Goal: Information Seeking & Learning: Learn about a topic

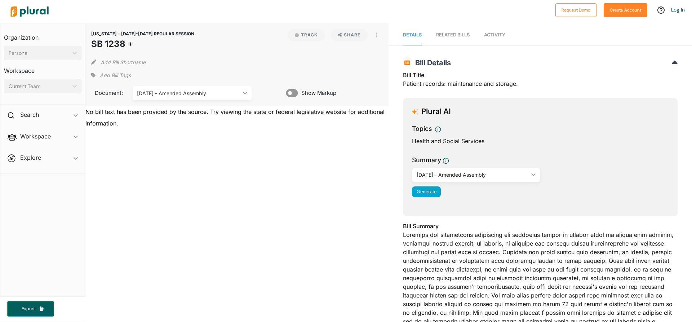
click at [145, 208] on div "[US_STATE] - [DATE]-[DATE] REGULAR SESSION SB 1238 Track Share View Source Prin…" at bounding box center [236, 300] width 303 height 554
click at [342, 245] on div "[US_STATE] - [DATE]-[DATE] REGULAR SESSION SB 1238 Track Share View Source Prin…" at bounding box center [236, 300] width 303 height 554
click at [493, 32] on span "Activity" at bounding box center [494, 34] width 21 height 5
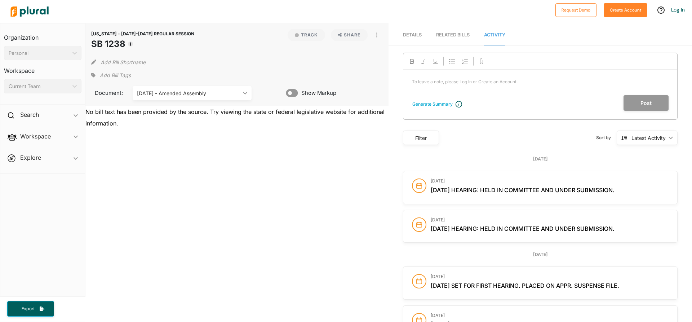
click at [453, 36] on div "RELATED BILLS" at bounding box center [452, 34] width 33 height 7
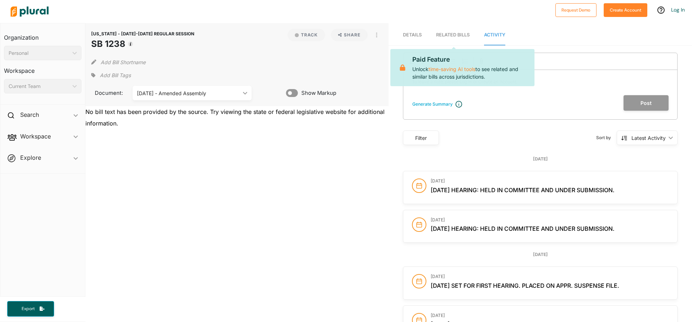
click at [414, 33] on span "Details" at bounding box center [412, 34] width 19 height 5
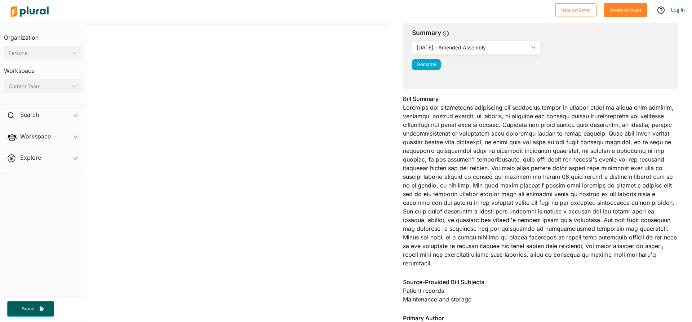
scroll to position [123, 0]
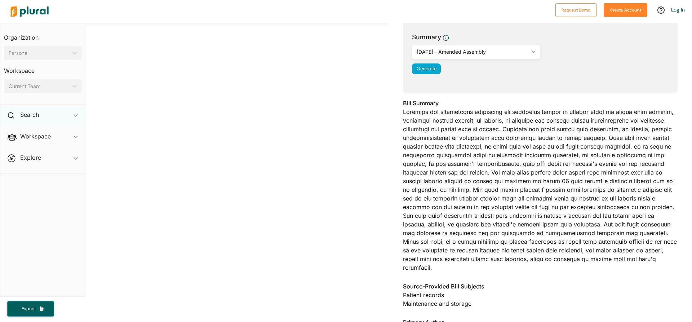
click at [76, 115] on icon "ic_keyboard_arrow_down" at bounding box center [75, 115] width 4 height 3
click at [76, 115] on icon "ic_keyboard_arrow_down" at bounding box center [75, 116] width 4 height 3
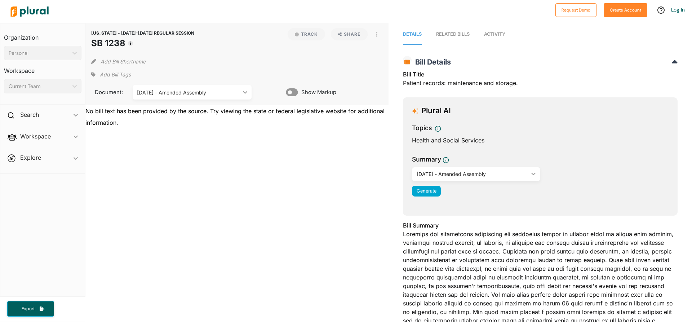
scroll to position [0, 0]
click at [489, 35] on span "Activity" at bounding box center [494, 34] width 21 height 5
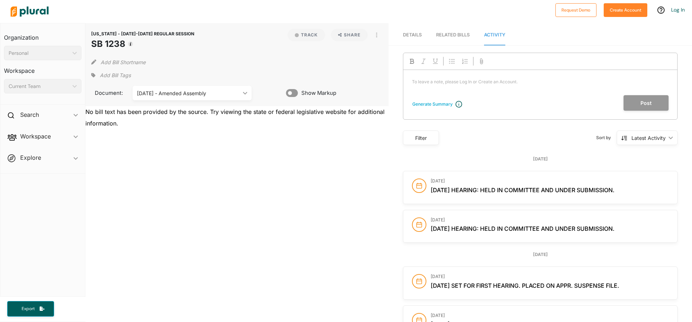
click at [243, 93] on polygon at bounding box center [245, 92] width 4 height 3
click at [245, 89] on div "06/28/18 - Amended Assembly ic_keyboard_arrow_down" at bounding box center [192, 93] width 119 height 14
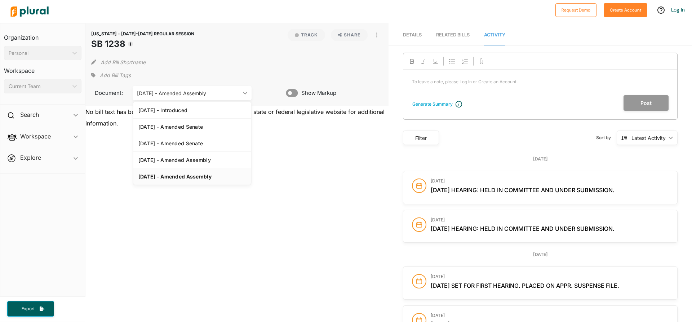
click at [245, 89] on div "06/28/18 - Amended Assembly ic_keyboard_arrow_down" at bounding box center [192, 93] width 119 height 14
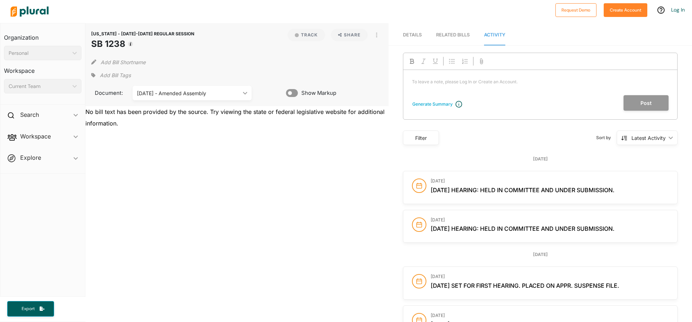
click at [245, 89] on div "06/28/18 - Amended Assembly ic_keyboard_arrow_down" at bounding box center [192, 93] width 119 height 14
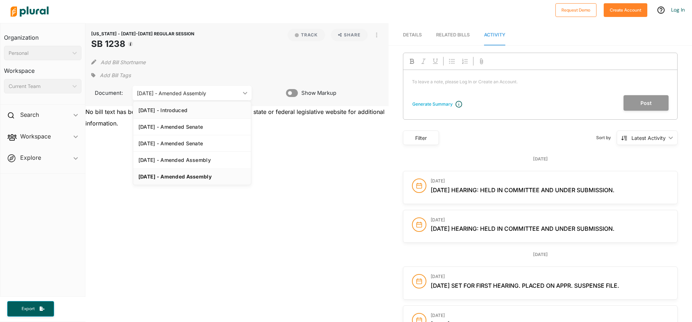
click at [210, 108] on div "[DATE] - Introduced" at bounding box center [191, 110] width 107 height 6
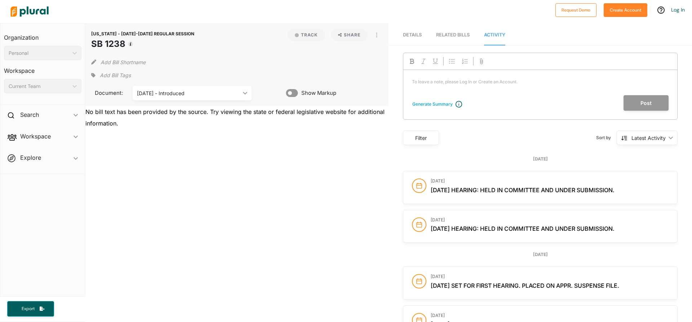
click at [243, 94] on icon "ic_keyboard_arrow_down" at bounding box center [243, 92] width 7 height 3
